Goal: Communication & Community: Answer question/provide support

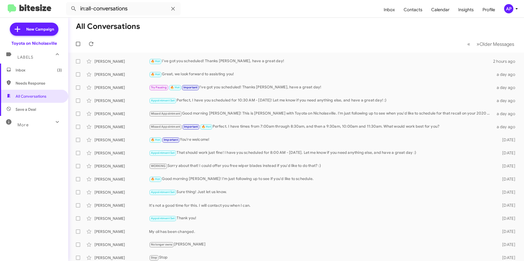
click at [31, 68] on span "Inbox (3)" at bounding box center [39, 69] width 46 height 5
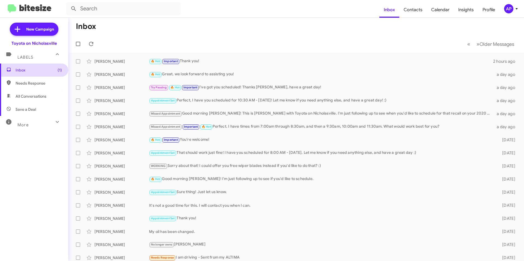
click at [38, 68] on span "Inbox (1)" at bounding box center [39, 69] width 46 height 5
click at [36, 98] on span "All Conversations" at bounding box center [31, 96] width 31 height 5
type input "in:all-conversations"
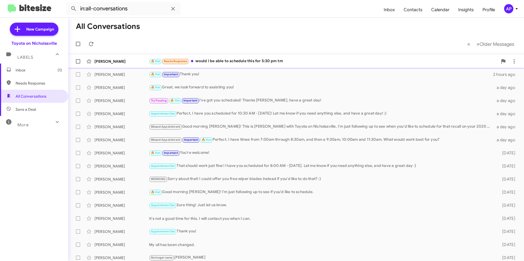
click at [332, 61] on div "🔥 Hot Needs Response would i be able to schedule this for 5:30 pm tm" at bounding box center [323, 61] width 349 height 6
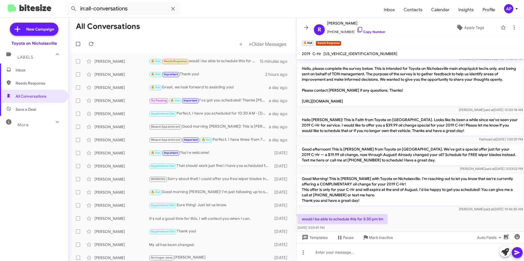
scroll to position [572, 0]
click at [337, 53] on span "[US_VEHICLE_IDENTIFICATION_NUMBER]" at bounding box center [360, 53] width 74 height 5
copy span "[US_VEHICLE_IDENTIFICATION_NUMBER]"
click at [340, 257] on div at bounding box center [410, 252] width 228 height 17
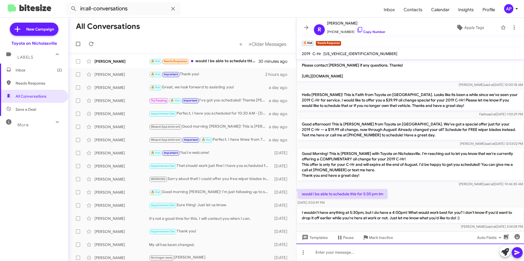
scroll to position [598, 0]
click at [304, 25] on icon at bounding box center [306, 27] width 7 height 7
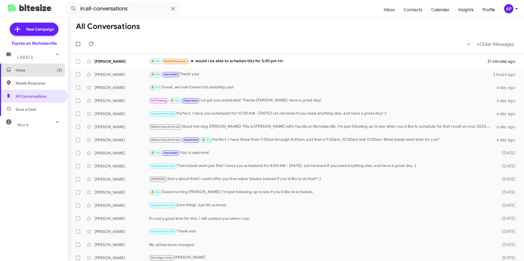
click at [25, 69] on span "Inbox (2)" at bounding box center [39, 69] width 46 height 5
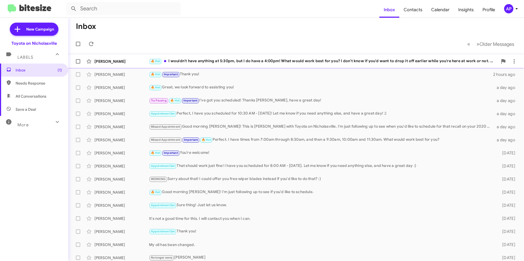
click at [197, 61] on div "🔥 Hot I wouldn't have anything at 5:30pm, but I do have a 4:00pm! What would wo…" at bounding box center [323, 61] width 349 height 6
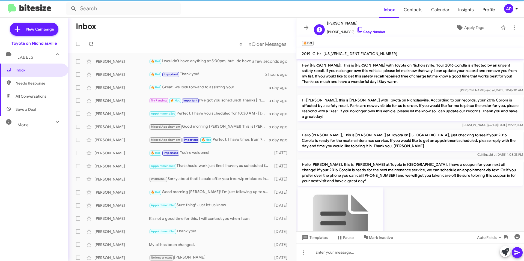
scroll to position [598, 0]
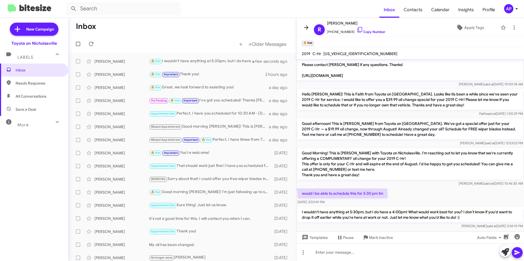
click at [307, 28] on icon at bounding box center [306, 27] width 4 height 4
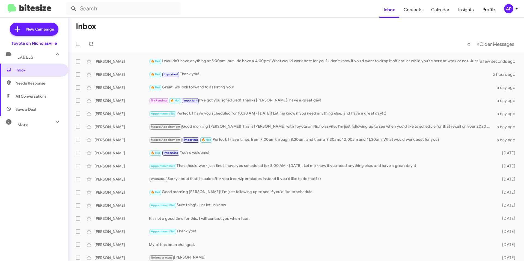
click at [25, 93] on span "All Conversations" at bounding box center [34, 96] width 68 height 13
type input "in:all-conversations"
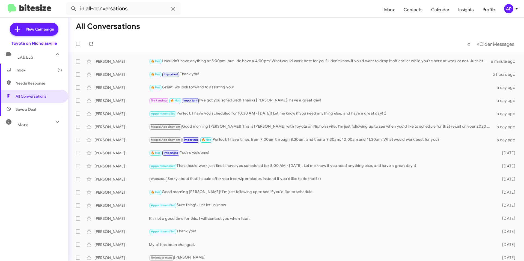
click at [37, 72] on span "Inbox (1)" at bounding box center [39, 69] width 46 height 5
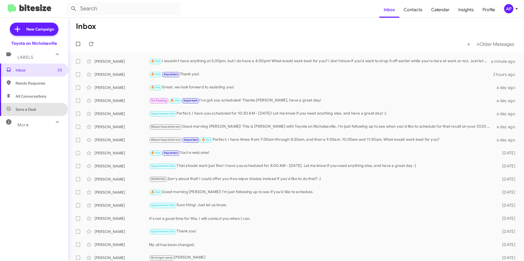
click at [33, 107] on span "Save a Deal" at bounding box center [26, 109] width 20 height 5
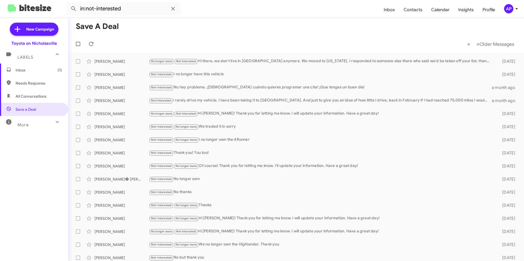
click at [31, 100] on span "All Conversations" at bounding box center [34, 96] width 68 height 13
type input "in:all-conversations"
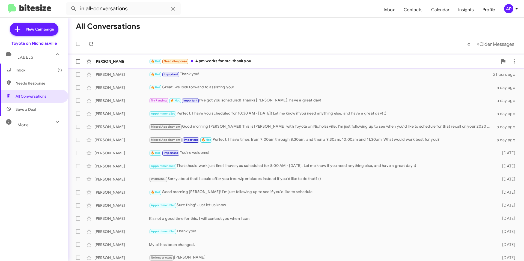
click at [277, 63] on div "🔥 Hot Needs Response 4 pm works for me. thank you" at bounding box center [323, 61] width 349 height 6
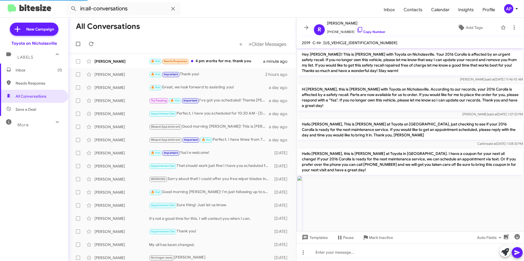
scroll to position [607, 0]
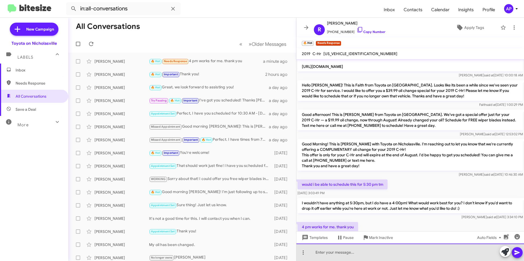
click at [363, 250] on div at bounding box center [410, 252] width 228 height 17
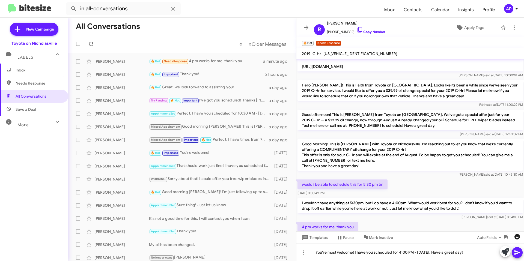
click at [518, 237] on icon "button" at bounding box center [516, 236] width 5 height 5
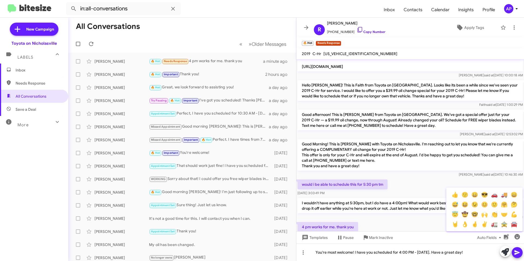
click at [486, 255] on div at bounding box center [262, 130] width 524 height 261
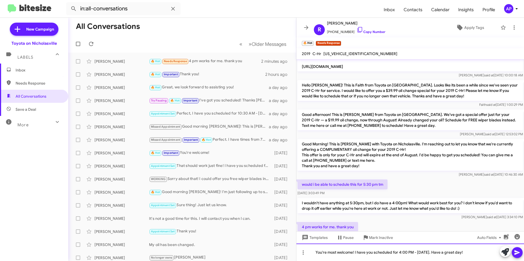
click at [489, 254] on div "You're most welcome! I have you scheduled for 4:00 PM - [DATE]. Have a great da…" at bounding box center [410, 252] width 228 height 17
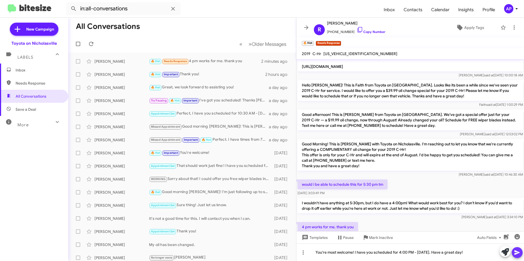
click at [517, 253] on icon at bounding box center [516, 252] width 5 height 5
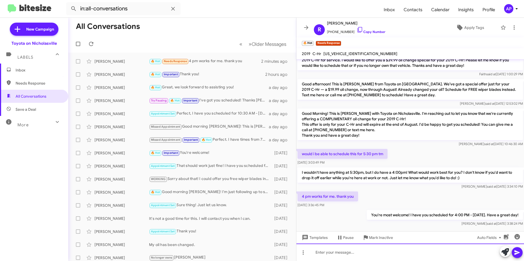
scroll to position [637, 0]
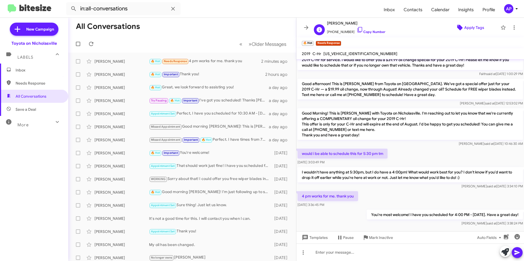
click at [467, 28] on span "Apply Tags" at bounding box center [474, 28] width 20 height 10
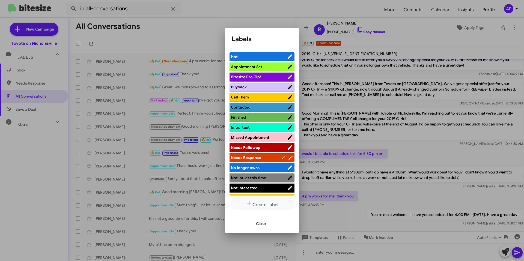
click at [247, 66] on span "Appointment Set" at bounding box center [246, 66] width 31 height 5
click at [267, 56] on span "Hot" at bounding box center [256, 56] width 50 height 5
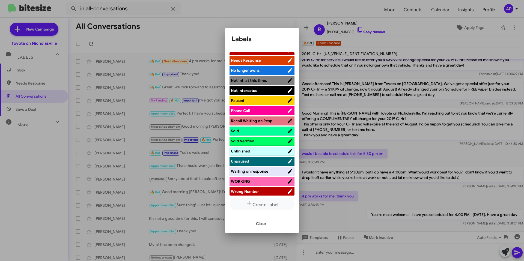
scroll to position [99, 0]
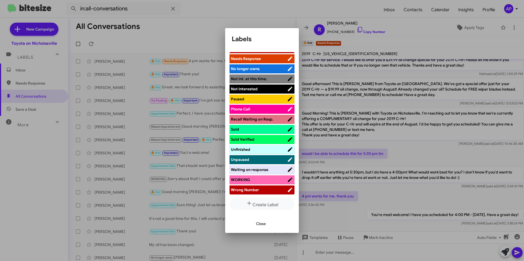
click at [265, 224] on span "Close" at bounding box center [261, 224] width 10 height 10
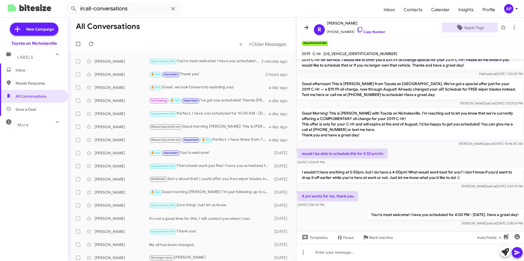
click at [305, 29] on icon at bounding box center [306, 27] width 7 height 7
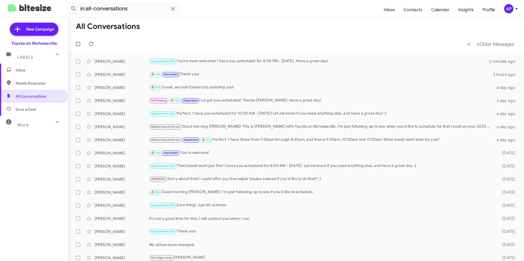
click at [44, 69] on span "Inbox" at bounding box center [39, 69] width 46 height 5
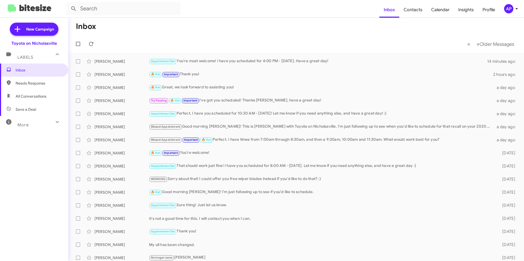
click at [251, 40] on mat-toolbar-row "« Previous » Next Older Messages" at bounding box center [296, 43] width 456 height 17
click at [18, 98] on span "All Conversations" at bounding box center [31, 96] width 31 height 5
type input "in:all-conversations"
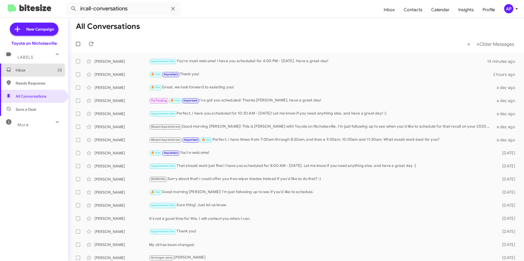
click at [30, 72] on span "Inbox (1)" at bounding box center [39, 69] width 46 height 5
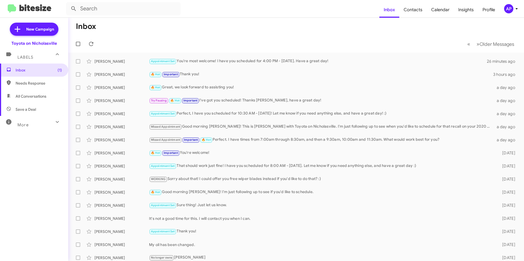
click at [220, 16] on mat-toolbar "Inbox Contacts Calendar Insights Profile AP" at bounding box center [262, 8] width 524 height 17
